Goal: Task Accomplishment & Management: Use online tool/utility

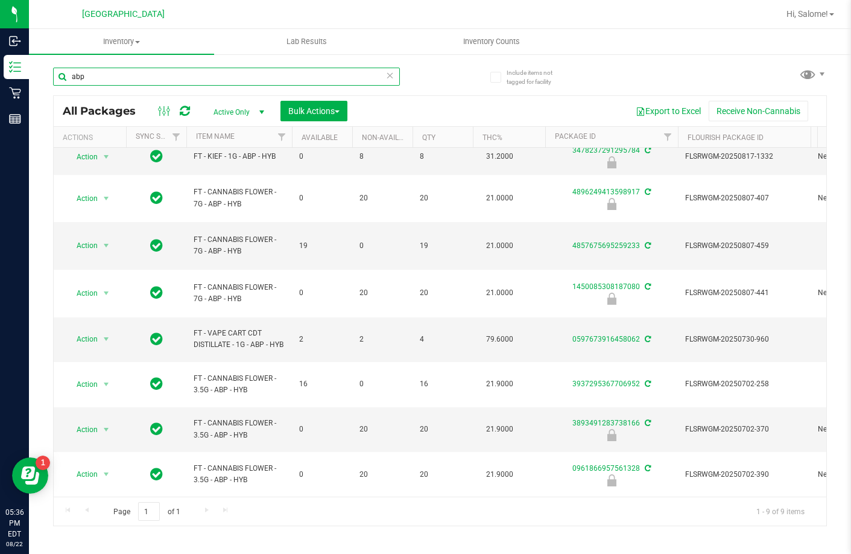
click at [194, 80] on input "abp" at bounding box center [226, 77] width 347 height 18
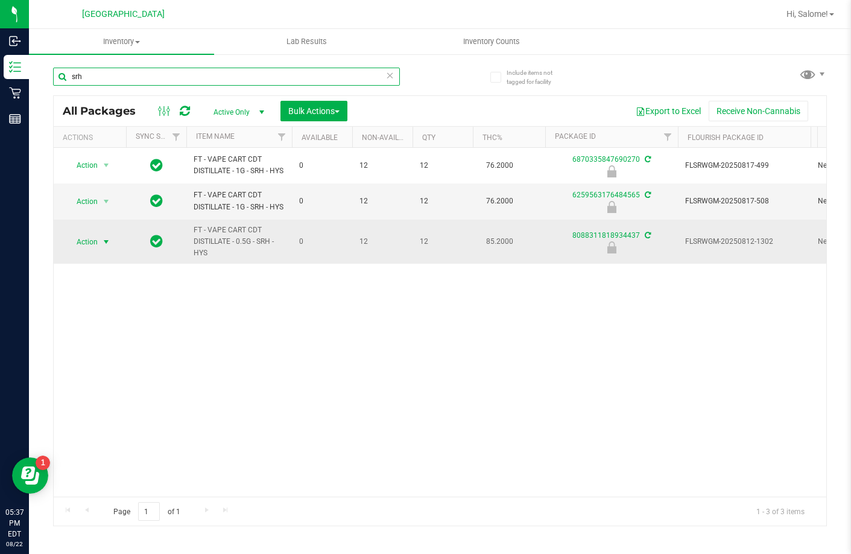
type input "srh"
click at [103, 247] on span "select" at bounding box center [106, 242] width 10 height 10
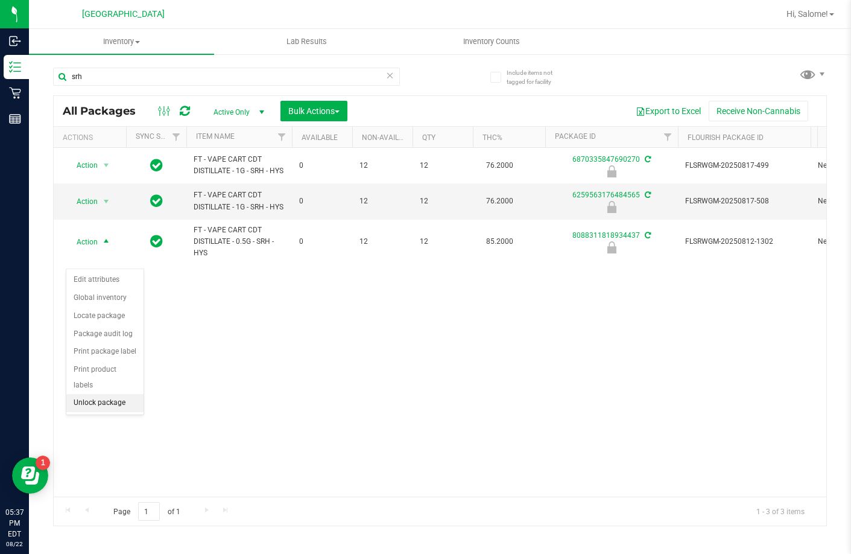
click at [122, 395] on li "Unlock package" at bounding box center [104, 403] width 77 height 18
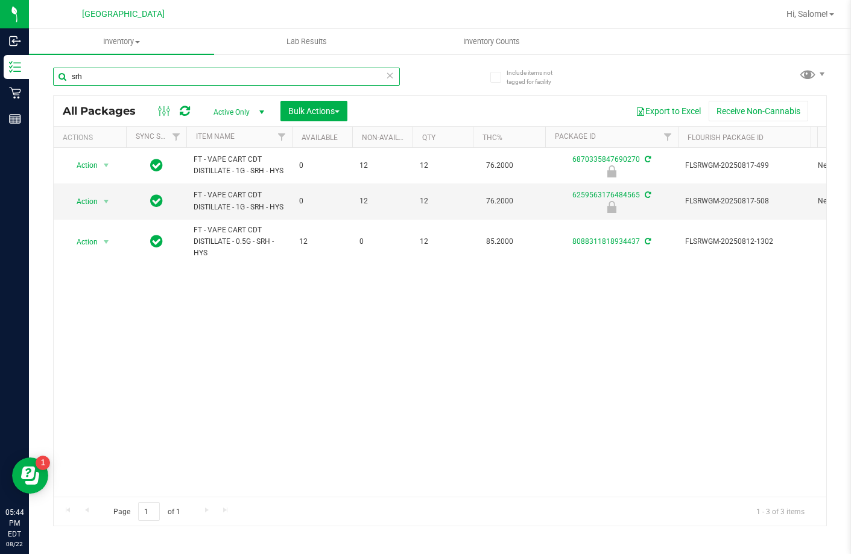
click at [162, 81] on input "srh" at bounding box center [226, 77] width 347 height 18
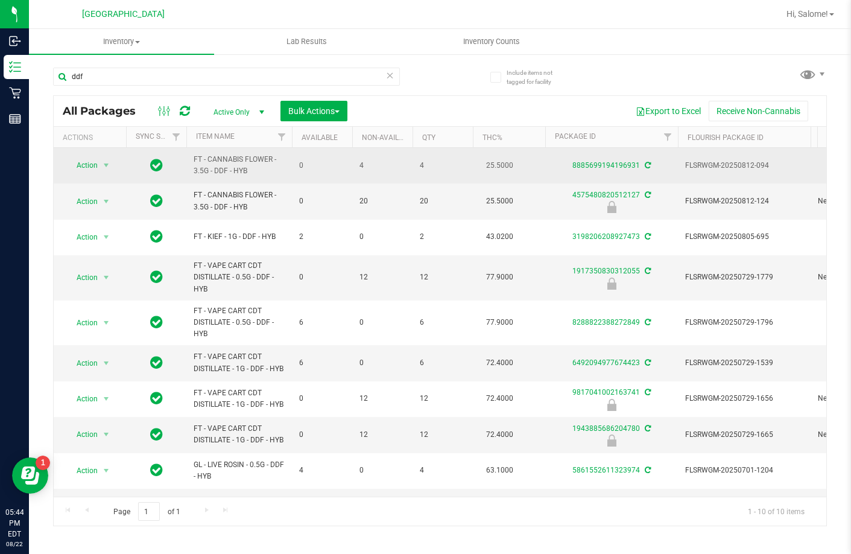
click at [243, 160] on span "FT - CANNABIS FLOWER - 3.5G - DDF - HYB" at bounding box center [239, 165] width 91 height 23
copy tr "FT - CANNABIS FLOWER - 3.5G - DDF - HYB"
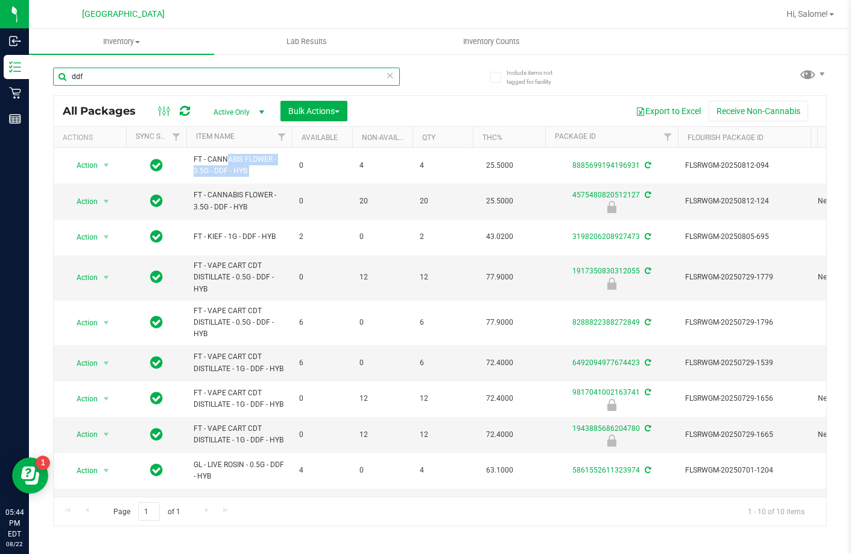
click at [265, 78] on input "ddf" at bounding box center [226, 77] width 347 height 18
paste input "FT - CANNABIS FLOWER - 3.5G - DDF - HYB"
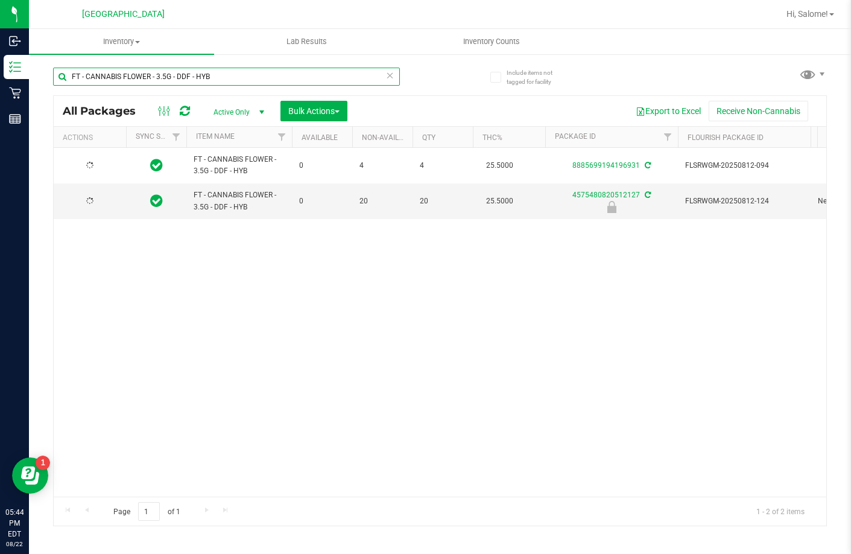
type input "FT - CANNABIS FLOWER - 3.5G - DDF - HYB"
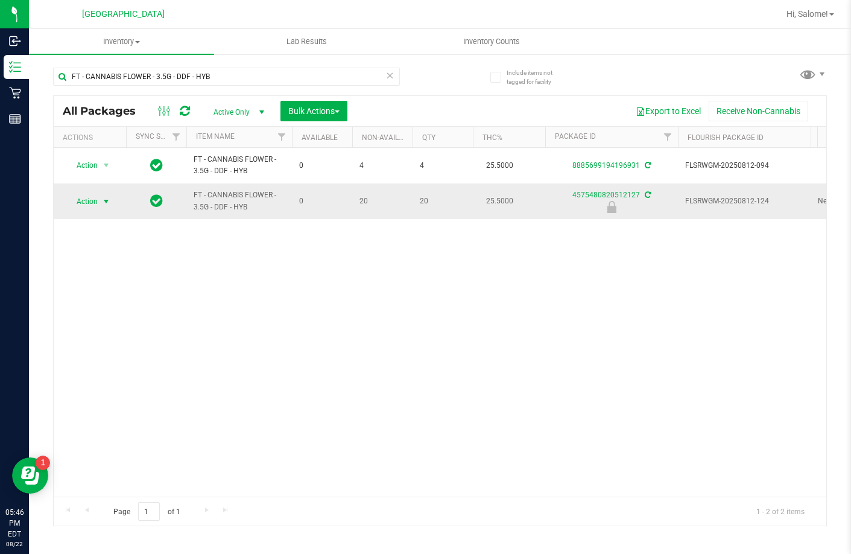
click at [81, 196] on span "Action" at bounding box center [82, 201] width 33 height 17
click at [116, 335] on li "Unlock package" at bounding box center [104, 344] width 77 height 18
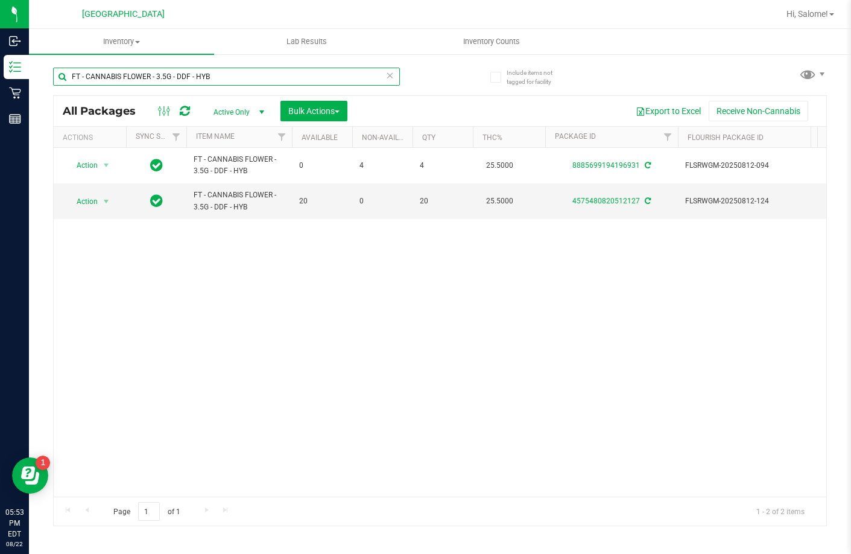
click at [310, 81] on input "FT - CANNABIS FLOWER - 3.5G - DDF - HYB" at bounding box center [226, 77] width 347 height 18
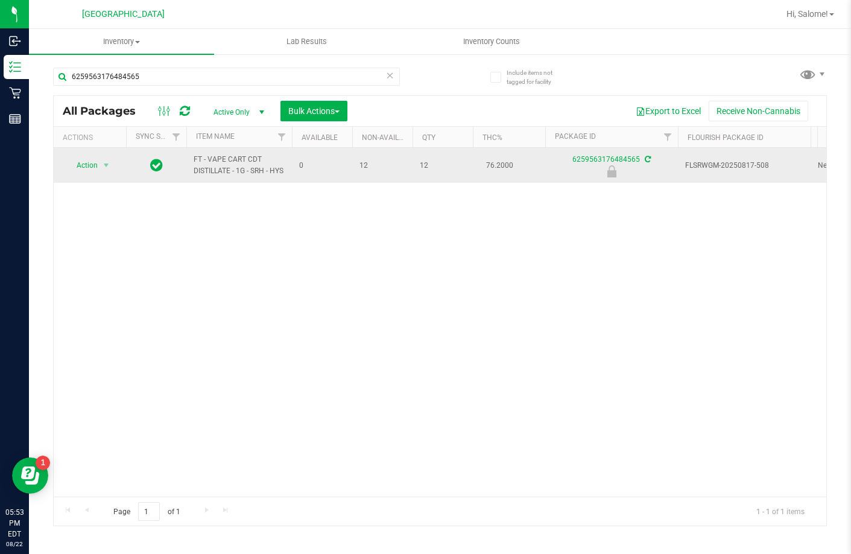
click at [224, 155] on span "FT - VAPE CART CDT DISTILLATE - 1G - SRH - HYS" at bounding box center [239, 165] width 91 height 23
copy tr "FT - VAPE CART CDT DISTILLATE - 1G - SRH - HYS"
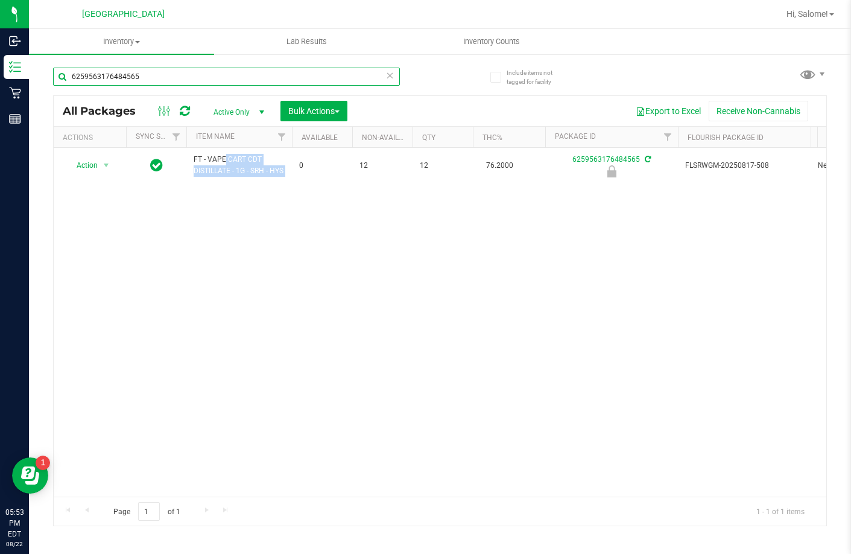
click at [250, 78] on input "6259563176484565" at bounding box center [226, 77] width 347 height 18
paste input "FT - VAPE CART CDT DISTILLATE - 1G - SRH - HYS"
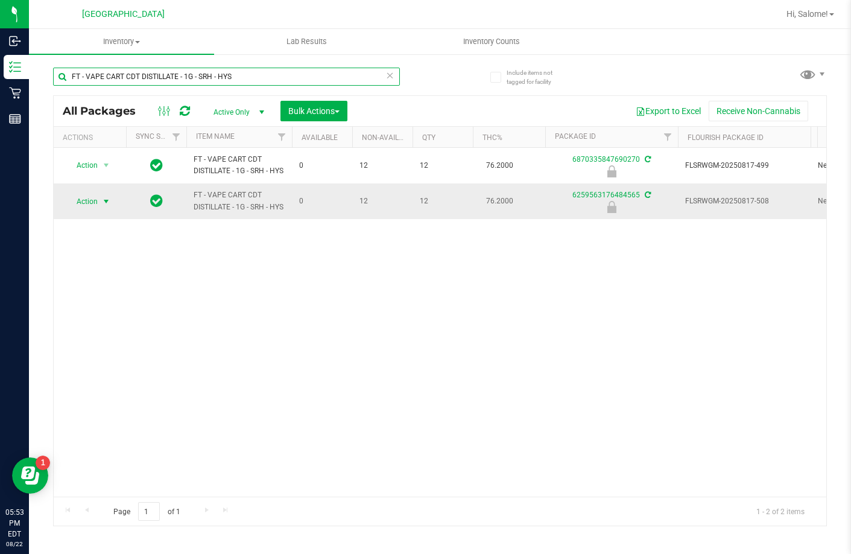
type input "FT - VAPE CART CDT DISTILLATE - 1G - SRH - HYS"
click at [68, 210] on span "Action" at bounding box center [82, 201] width 33 height 17
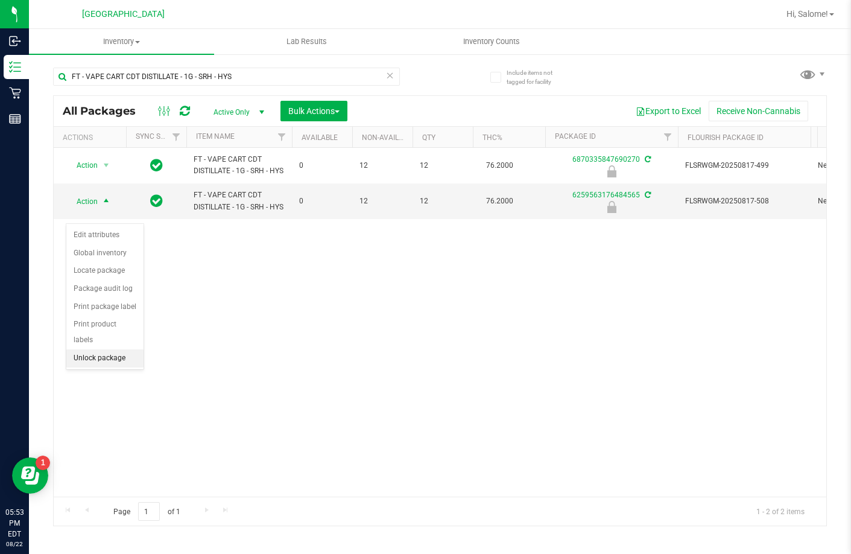
click at [118, 349] on li "Unlock package" at bounding box center [104, 358] width 77 height 18
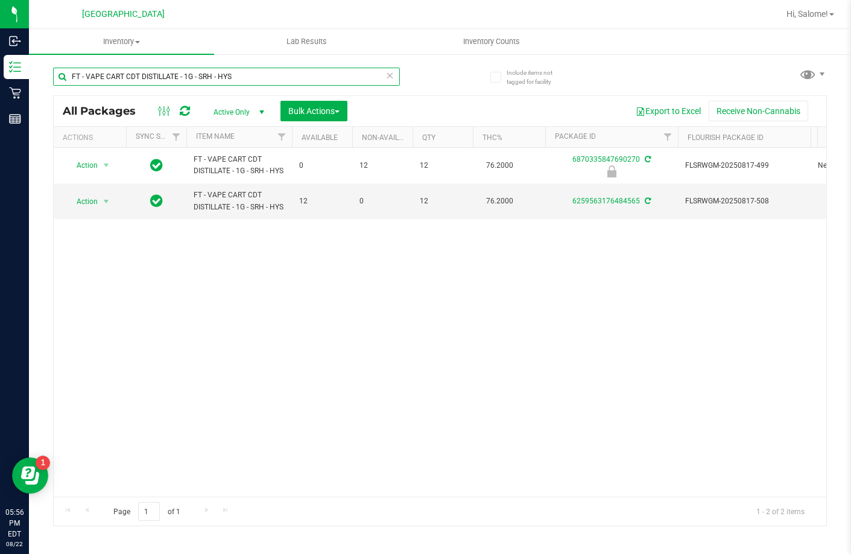
click at [248, 75] on input "FT - VAPE CART CDT DISTILLATE - 1G - SRH - HYS" at bounding box center [226, 77] width 347 height 18
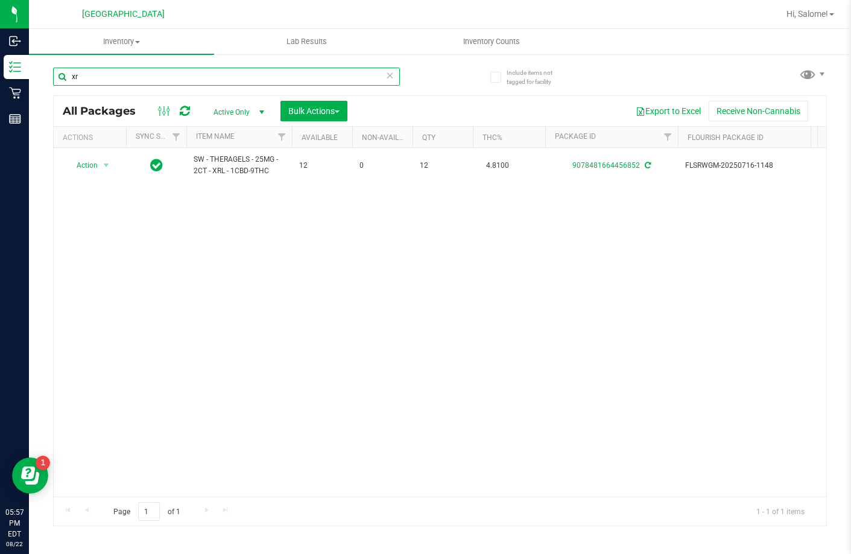
type input "x"
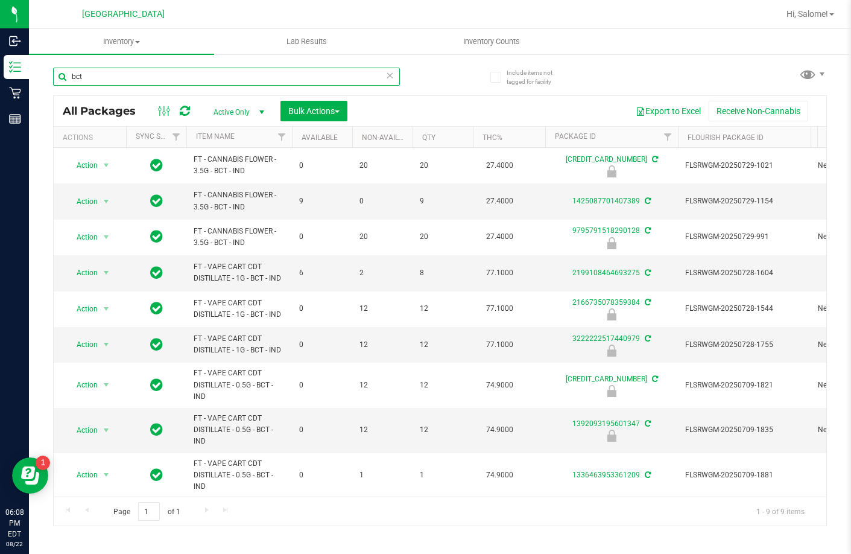
type input "bct"
